Goal: Task Accomplishment & Management: Complete application form

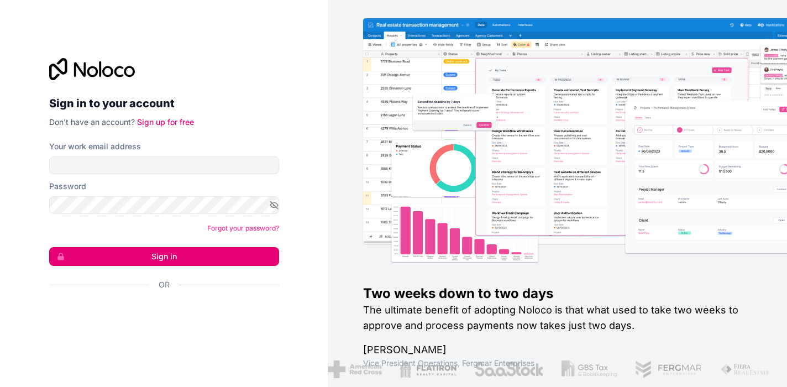
click at [158, 315] on div "Inicie sessão com o Google. Abre num novo separador" at bounding box center [159, 314] width 221 height 24
click at [159, 121] on link "Sign up for free" at bounding box center [165, 121] width 57 height 9
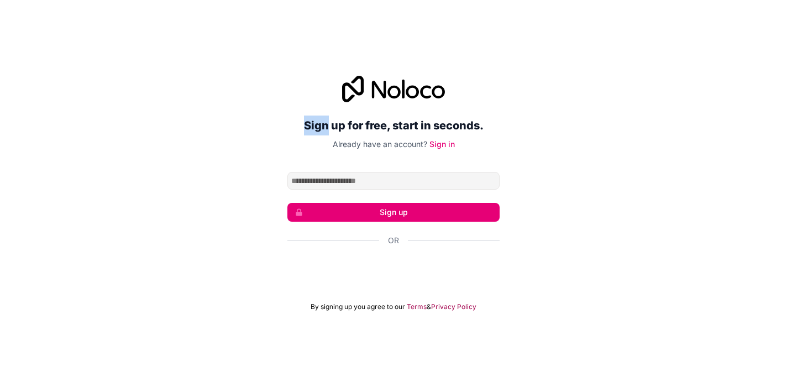
click at [159, 121] on div "Sign up for free, start in seconds. Already have an account? Sign in Sign up Or…" at bounding box center [393, 193] width 787 height 266
click at [361, 267] on div "Inicie sessão com o Google. Abre num novo separador" at bounding box center [393, 270] width 212 height 24
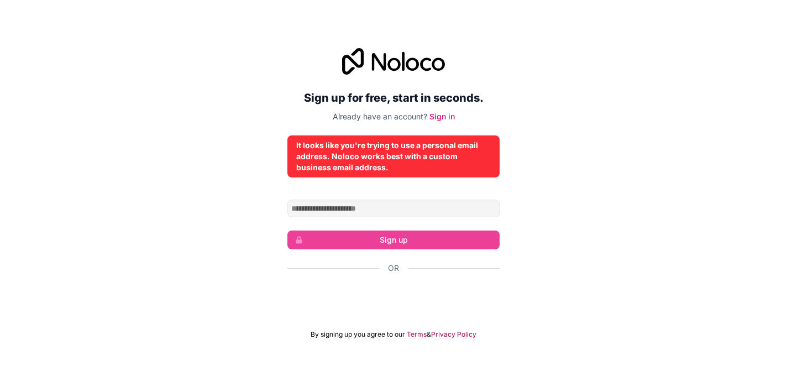
click at [402, 297] on div "Inicie sessão com o Google. Abre num novo separador" at bounding box center [393, 298] width 212 height 24
click at [439, 114] on link "Sign in" at bounding box center [441, 116] width 25 height 9
